Goal: Information Seeking & Learning: Find specific page/section

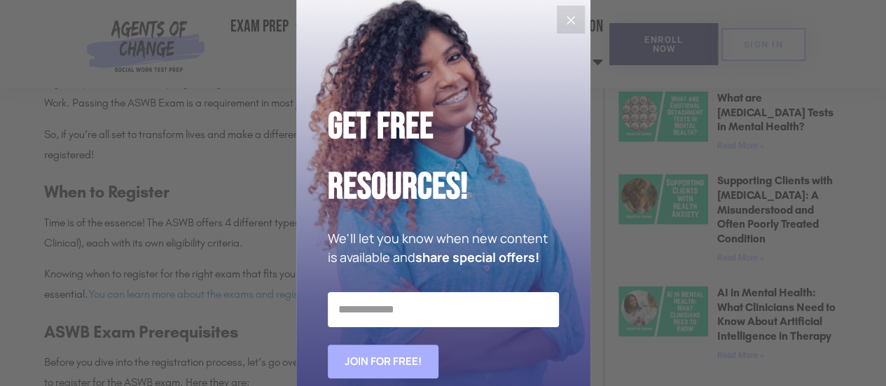
scroll to position [931, 0]
click at [566, 16] on icon "Close" at bounding box center [571, 20] width 17 height 17
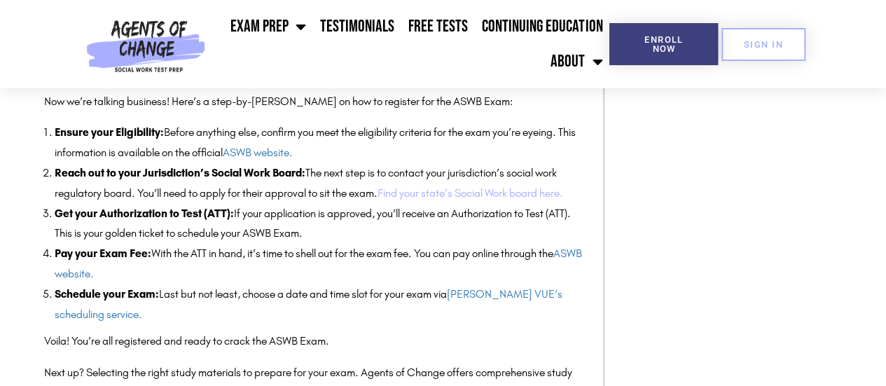
scroll to position [1487, 0]
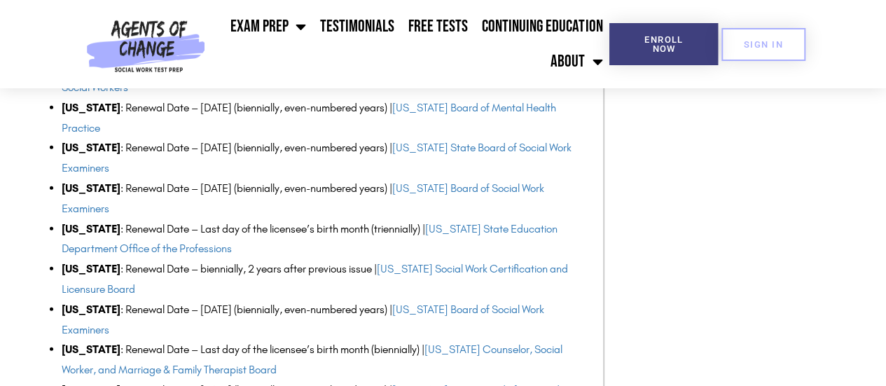
scroll to position [1778, 0]
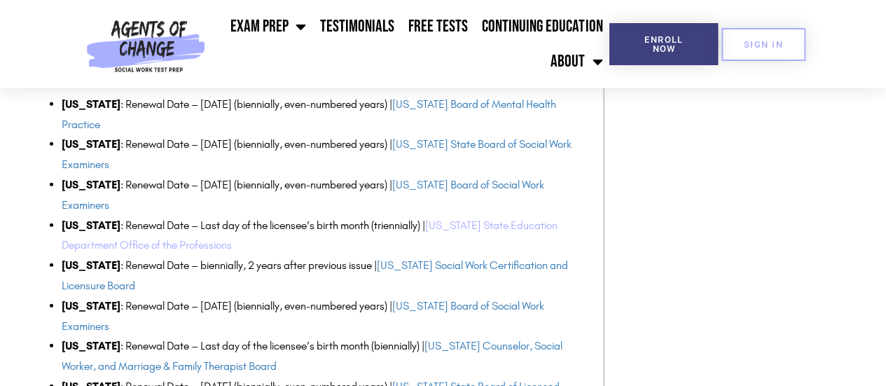
click at [468, 224] on link "[US_STATE] State Education Department Office of the Professions" at bounding box center [310, 236] width 496 height 34
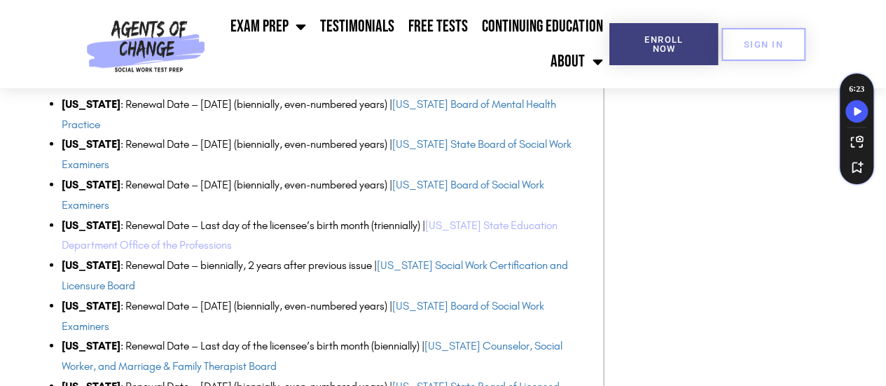
scroll to position [1743, 0]
